Goal: Find specific page/section: Find specific page/section

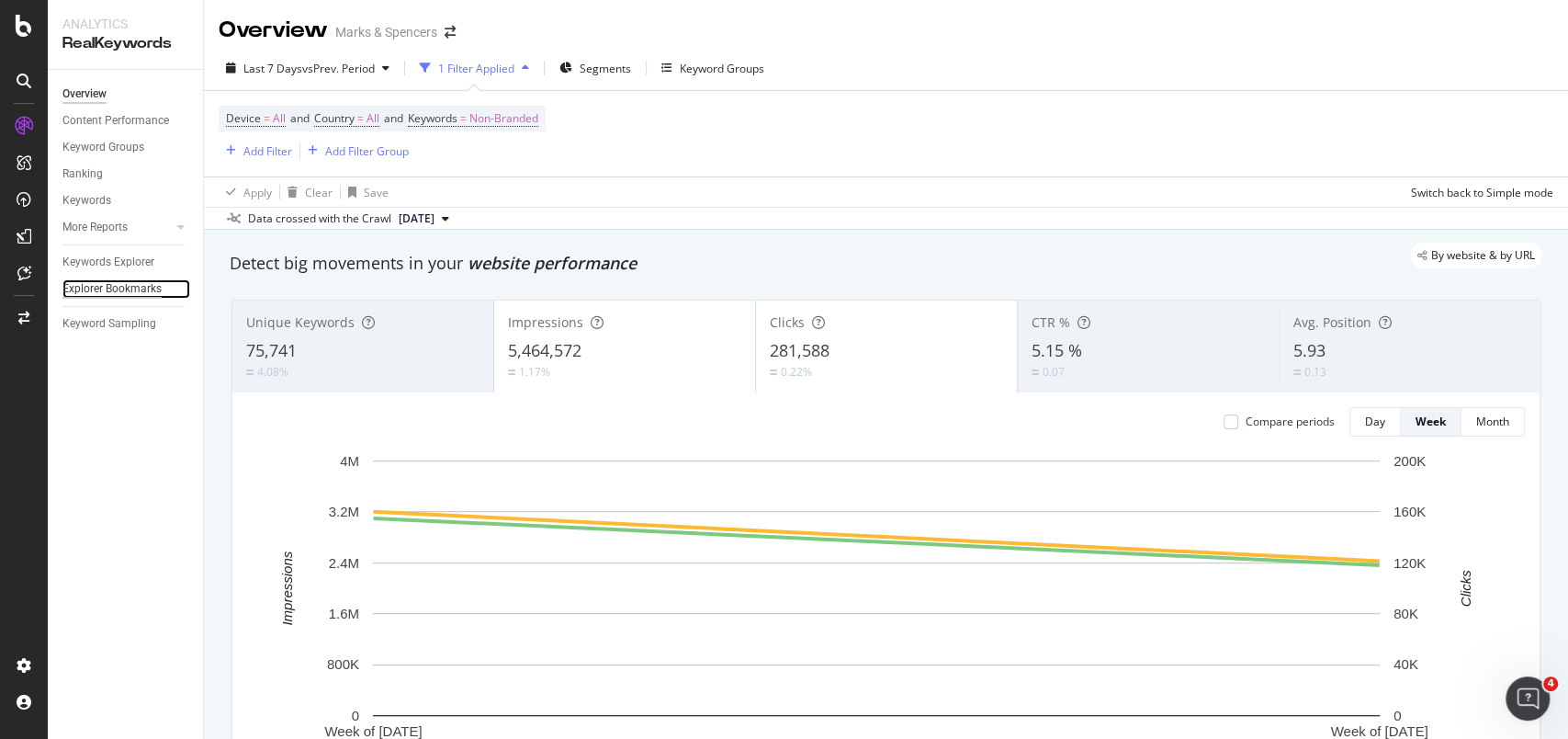
click at [100, 285] on div "Explorer Bookmarks" at bounding box center [112, 288] width 99 height 19
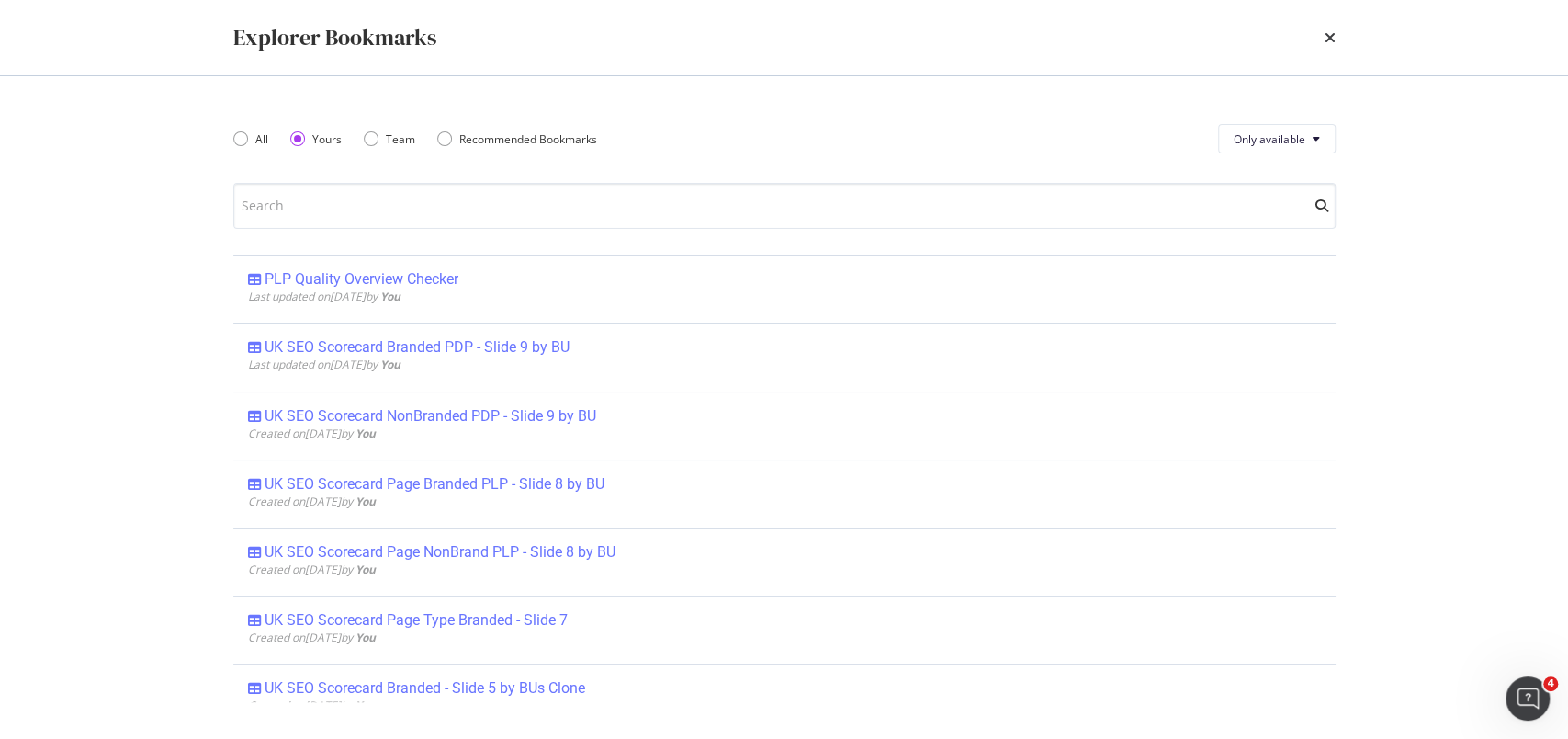
drag, startPoint x: 422, startPoint y: 275, endPoint x: 92, endPoint y: 338, distance: 336.0
click at [92, 338] on div "Explorer Bookmarks All Yours Team Recommended Bookmarks Only available PLP Qual…" at bounding box center [784, 370] width 1568 height 739
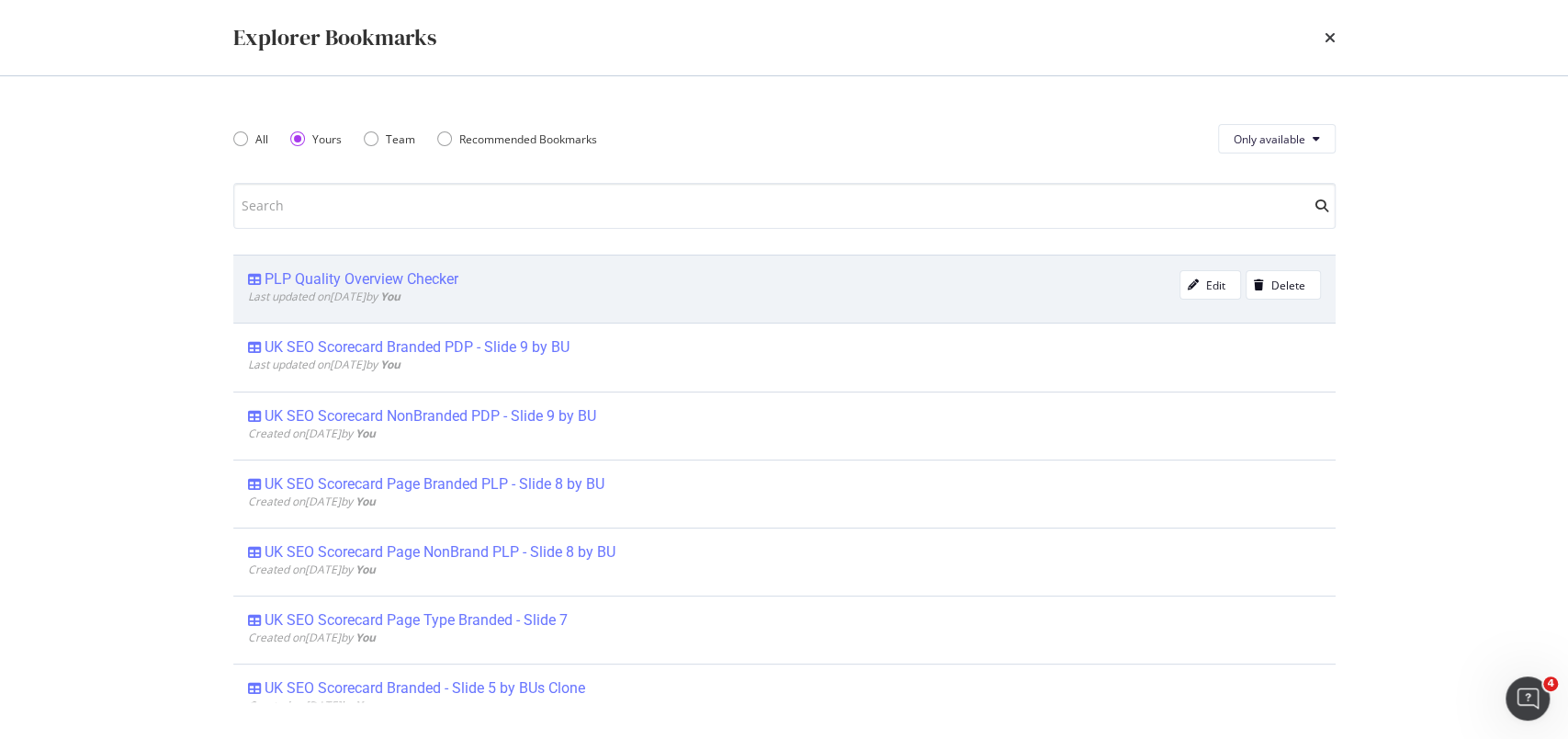
click at [416, 272] on div "PLP Quality Overview Checker" at bounding box center [362, 279] width 194 height 19
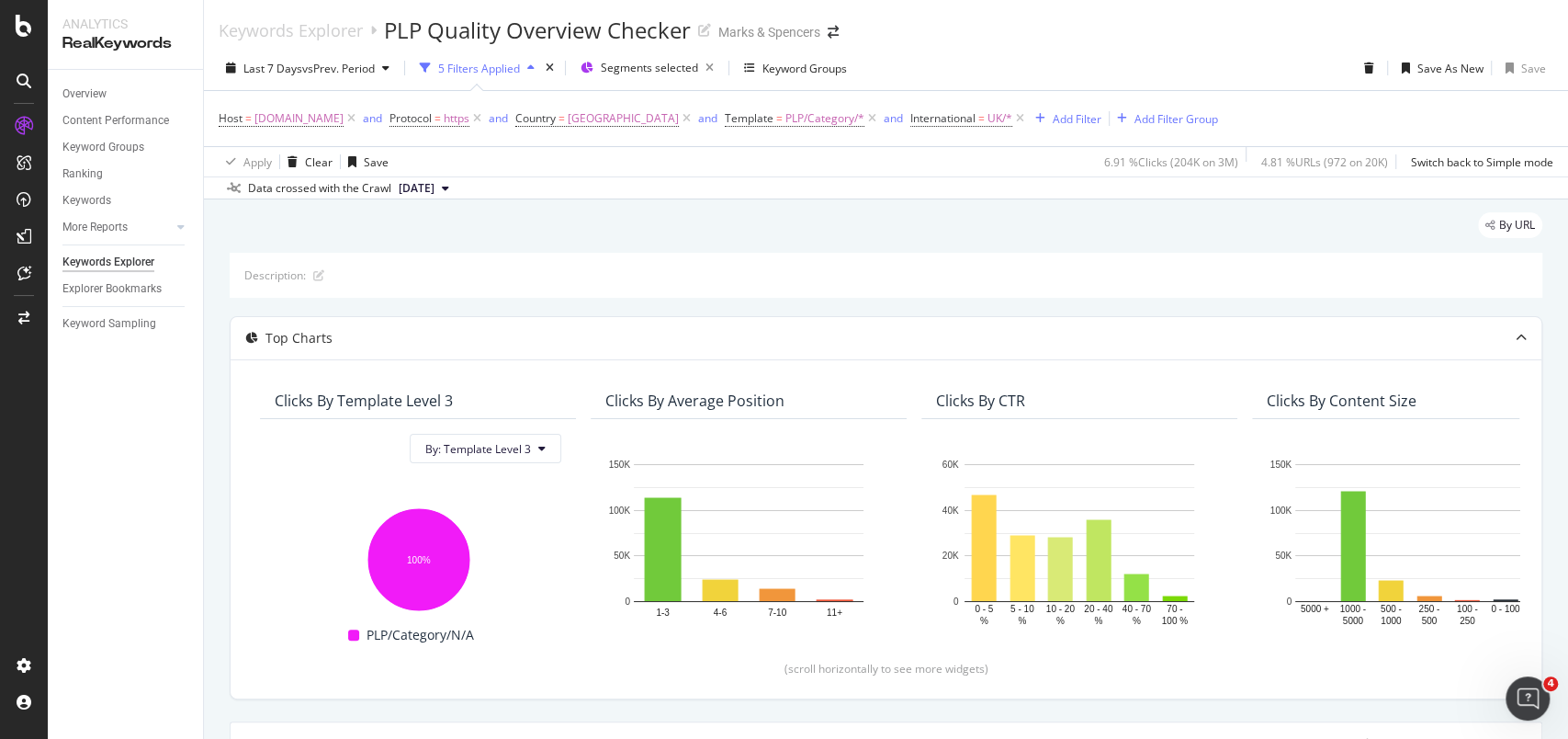
click at [93, 468] on div "Overview Content Performance Keyword Groups Ranking Keywords More Reports Count…" at bounding box center [125, 403] width 156 height 669
